Goal: Task Accomplishment & Management: Use online tool/utility

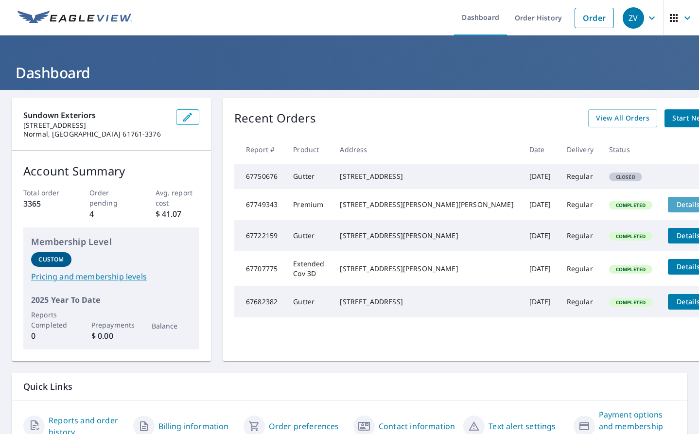
click at [673, 209] on span "Details" at bounding box center [687, 204] width 29 height 9
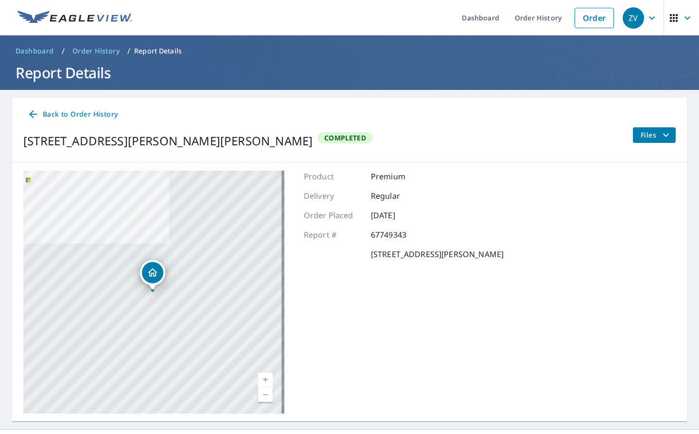
click at [642, 132] on span "Files" at bounding box center [655, 135] width 31 height 12
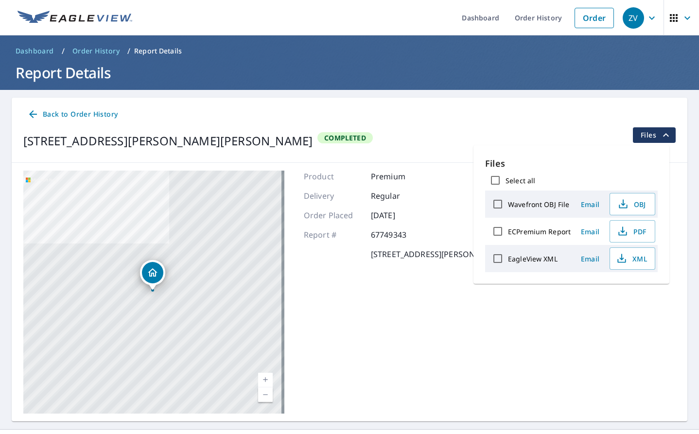
click at [494, 178] on input "Select all" at bounding box center [495, 180] width 20 height 20
checkbox input "true"
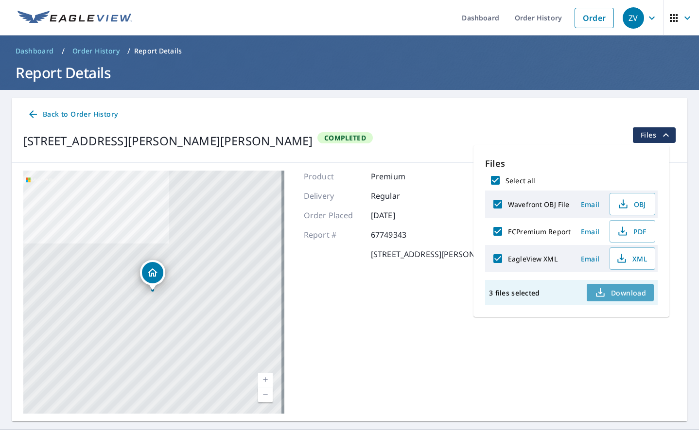
click at [623, 292] on span "Download" at bounding box center [619, 293] width 51 height 12
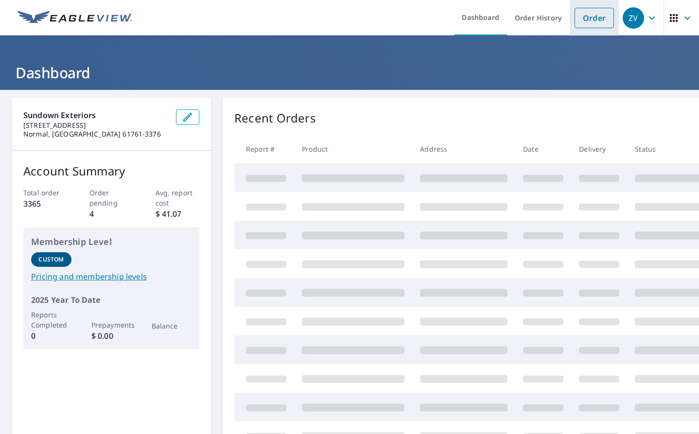
click at [595, 15] on link "Order" at bounding box center [593, 18] width 39 height 20
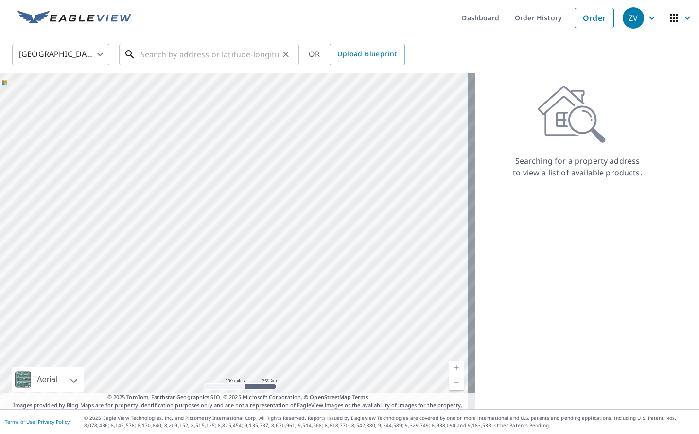
click at [194, 57] on input "text" at bounding box center [209, 54] width 138 height 27
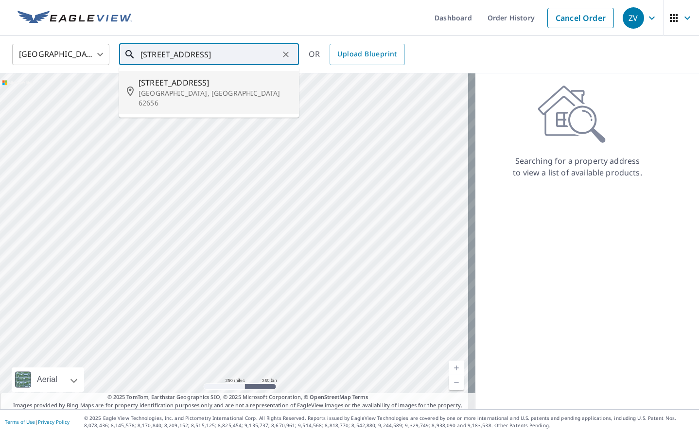
click at [187, 91] on p "[GEOGRAPHIC_DATA], [GEOGRAPHIC_DATA] 62656" at bounding box center [214, 97] width 153 height 19
type input "[STREET_ADDRESS]"
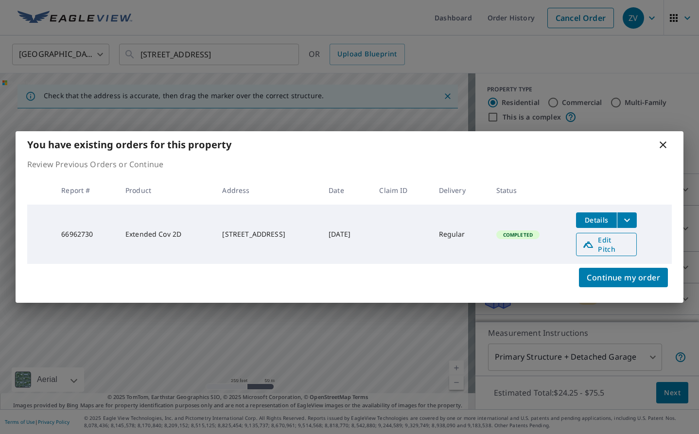
click at [604, 246] on span "Edit Pitch" at bounding box center [606, 244] width 48 height 18
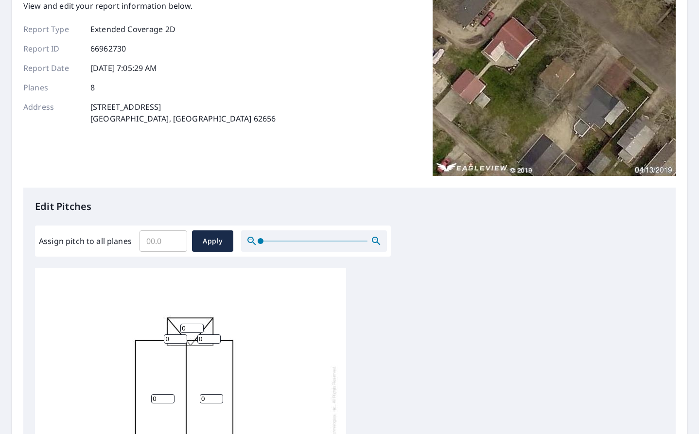
scroll to position [243, 0]
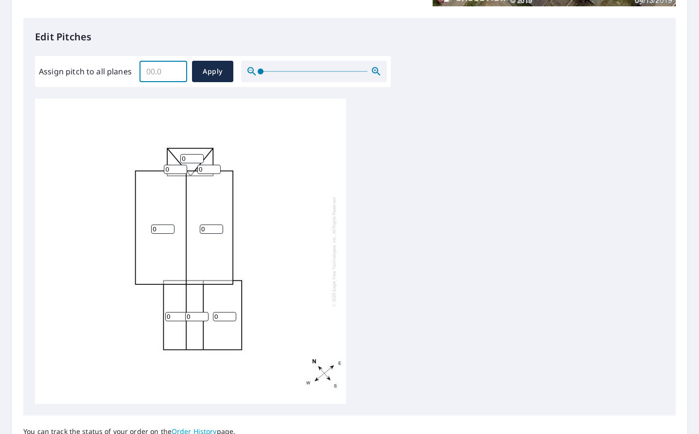
click at [154, 70] on input "Assign pitch to all planes" at bounding box center [163, 71] width 48 height 27
type input "8.0"
click at [218, 74] on span "Apply" at bounding box center [213, 72] width 26 height 12
type input "8.0"
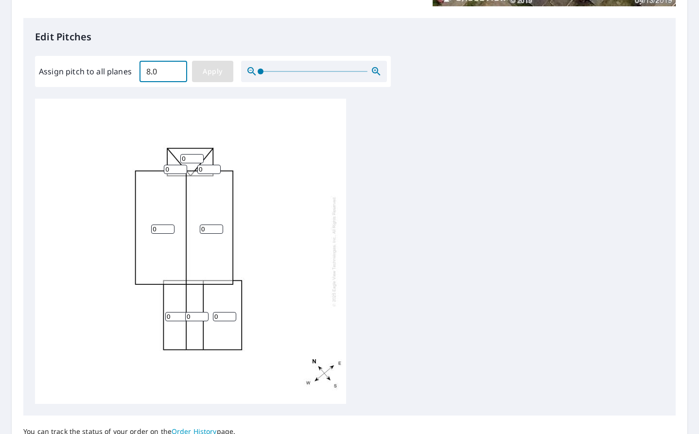
type input "8.0"
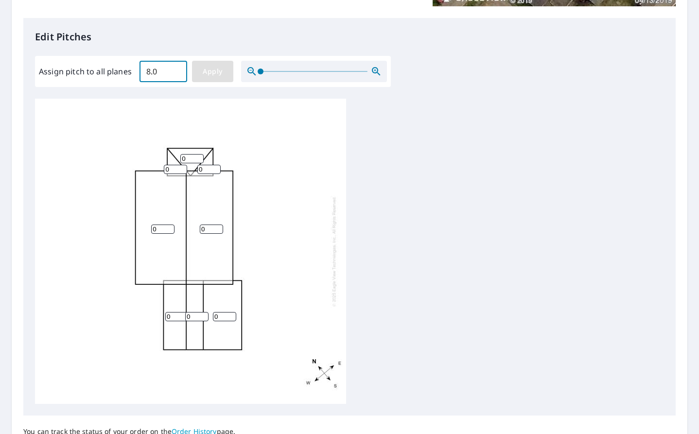
type input "8.0"
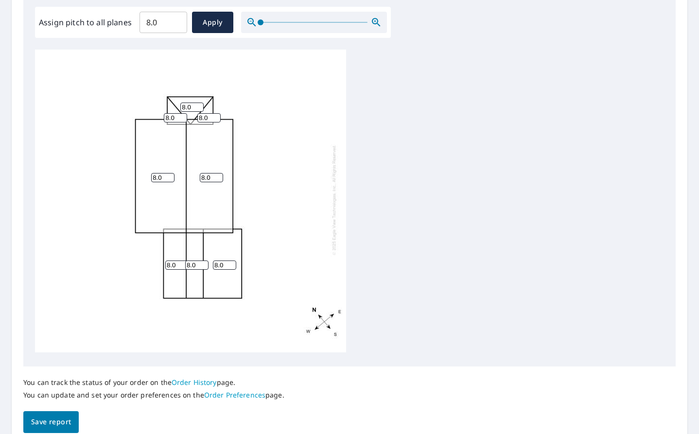
scroll to position [335, 0]
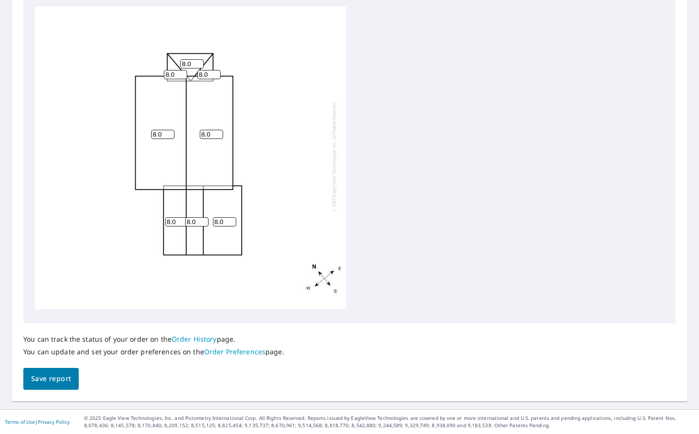
click at [57, 377] on span "Save report" at bounding box center [51, 379] width 40 height 12
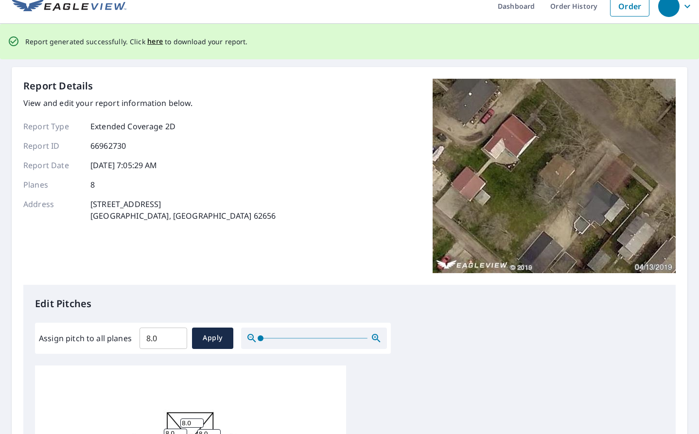
scroll to position [0, 0]
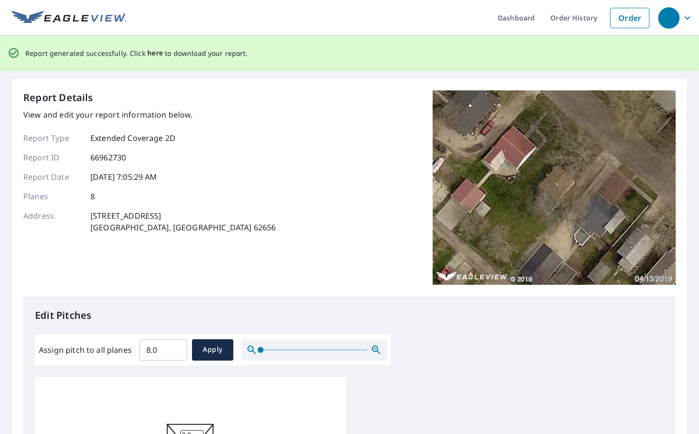
click at [147, 52] on span "here" at bounding box center [155, 53] width 16 height 12
